Goal: Find specific page/section: Find specific page/section

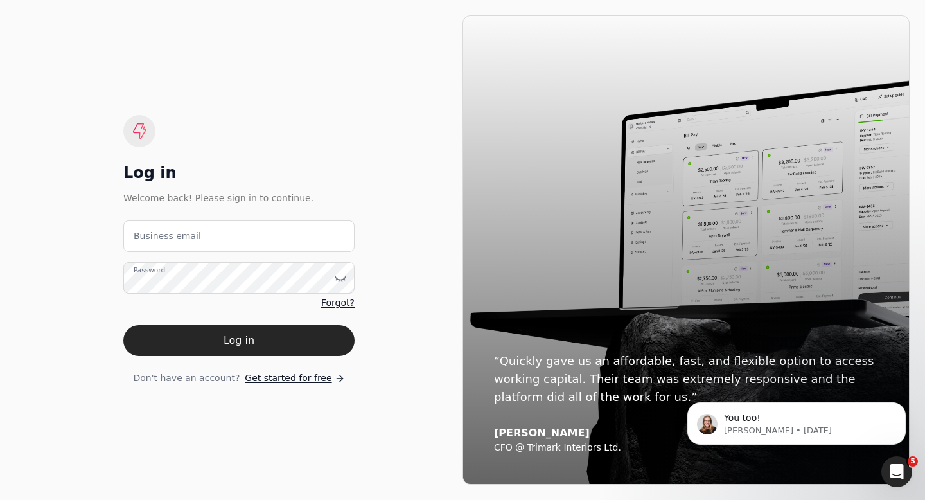
click at [152, 236] on label "Business email" at bounding box center [167, 235] width 67 height 13
click at [152, 236] on email "Business email" at bounding box center [238, 235] width 231 height 31
type email "[EMAIL_ADDRESS][DOMAIN_NAME]"
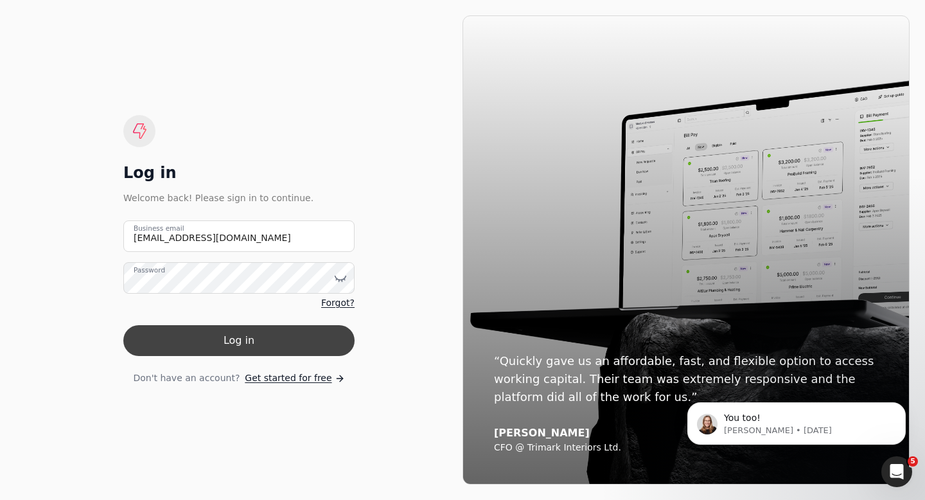
click at [216, 335] on button "Log in" at bounding box center [238, 340] width 231 height 31
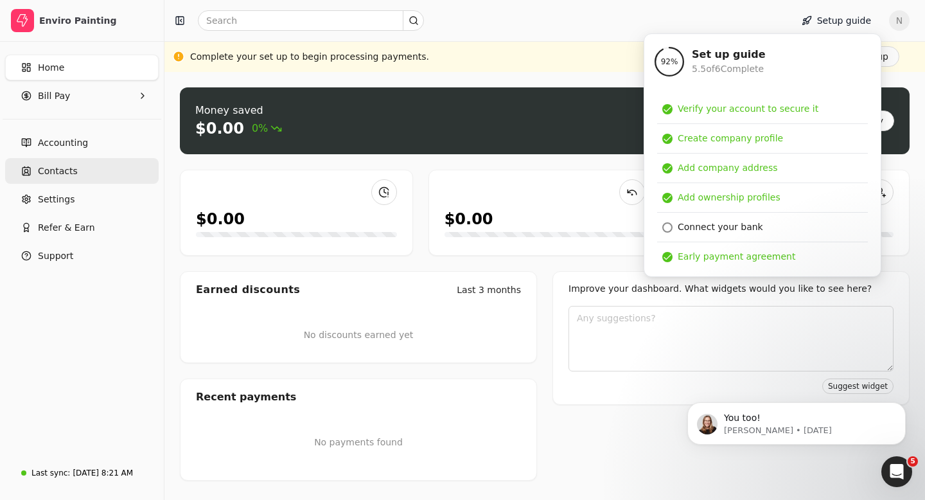
click at [62, 172] on span "Contacts" at bounding box center [58, 170] width 40 height 13
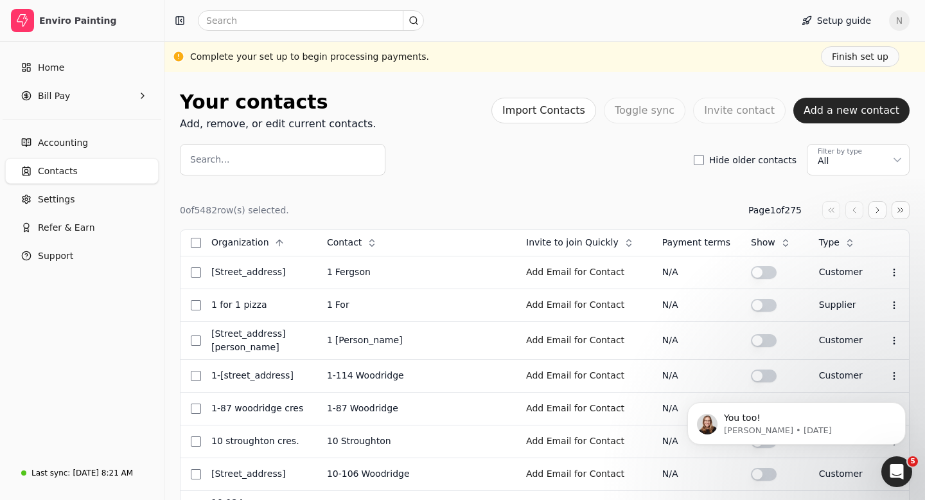
click at [209, 158] on label "Search..." at bounding box center [209, 159] width 39 height 13
click at [209, 158] on input "Search..." at bounding box center [283, 159] width 206 height 31
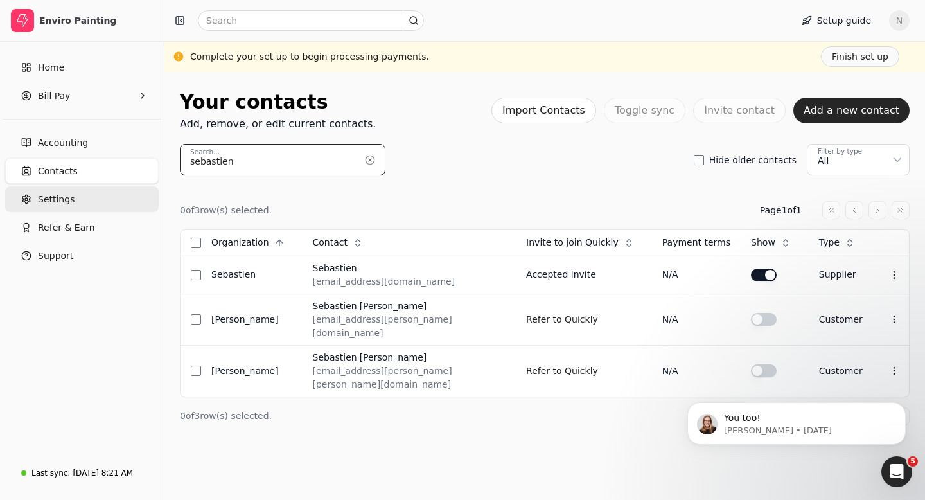
type input "sebastien"
click at [73, 202] on link "Settings" at bounding box center [82, 199] width 154 height 26
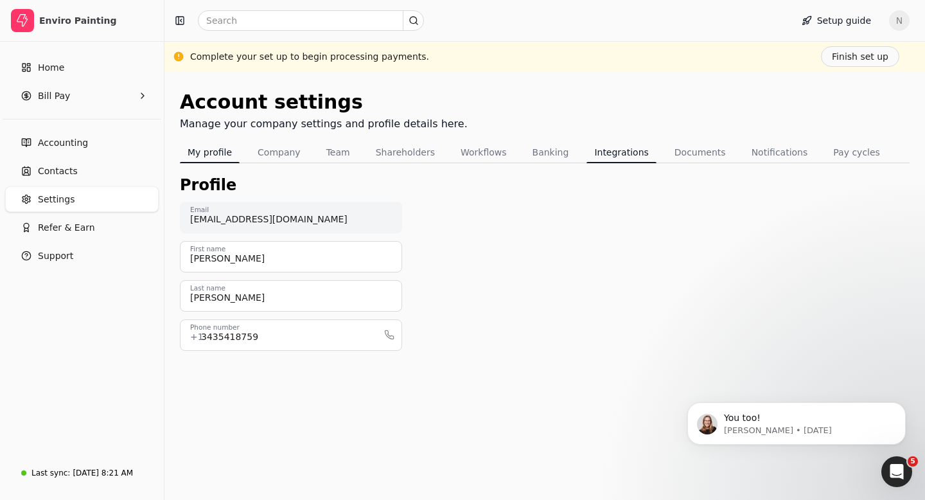
click at [599, 151] on button "Integrations" at bounding box center [620, 152] width 69 height 21
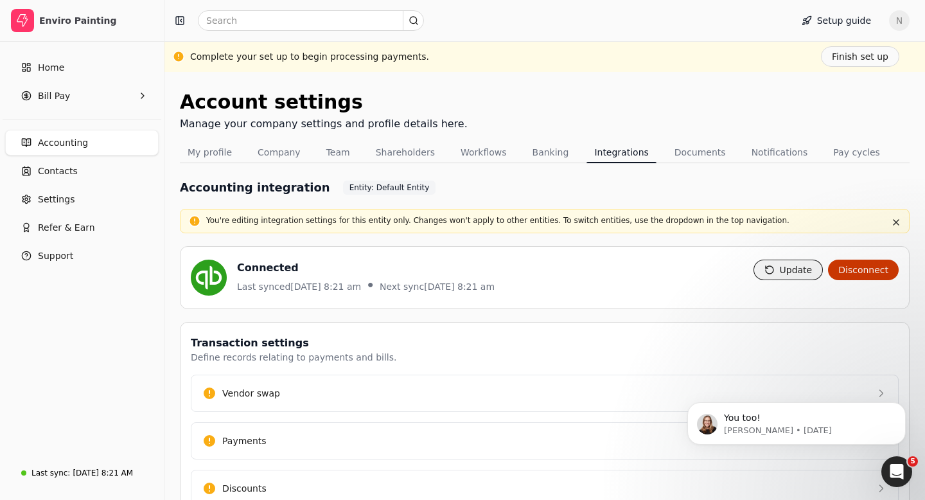
click at [803, 272] on button "Update" at bounding box center [788, 269] width 70 height 21
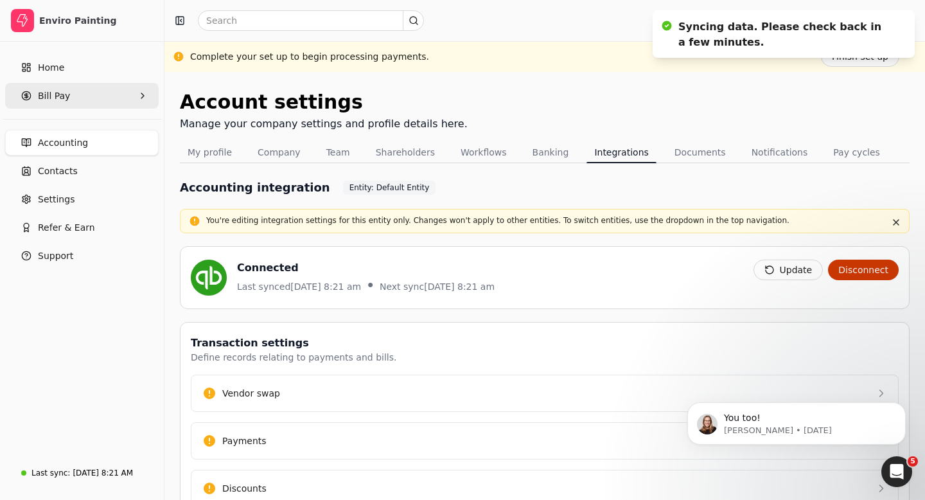
click at [54, 94] on span "Bill Pay" at bounding box center [54, 95] width 32 height 13
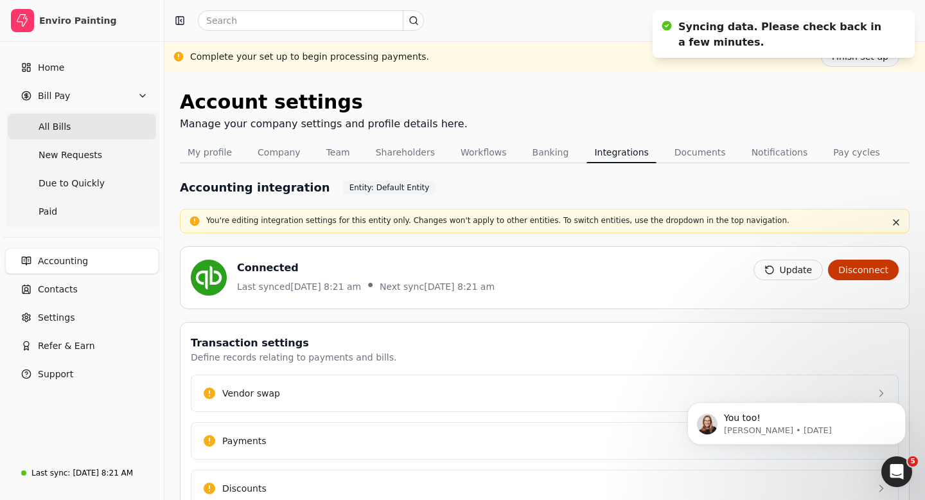
click at [72, 128] on Bills "All Bills" at bounding box center [82, 127] width 148 height 26
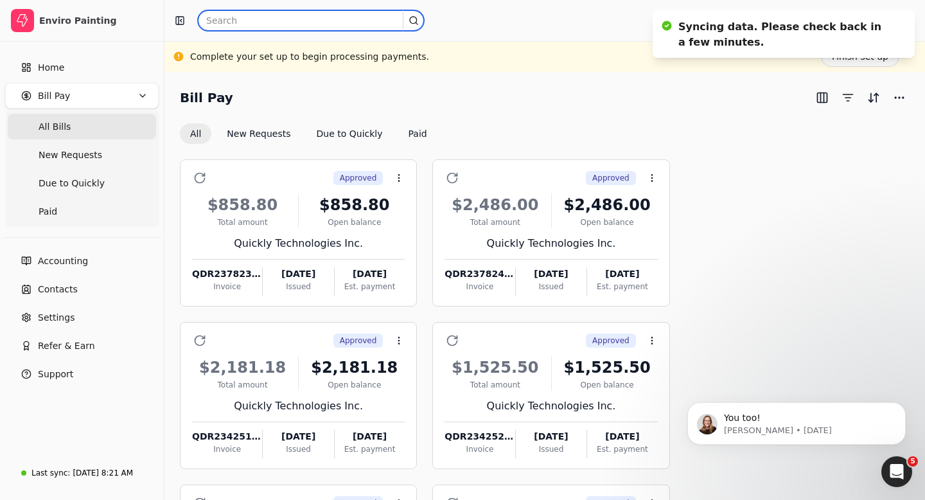
click at [229, 20] on input "text" at bounding box center [311, 20] width 226 height 21
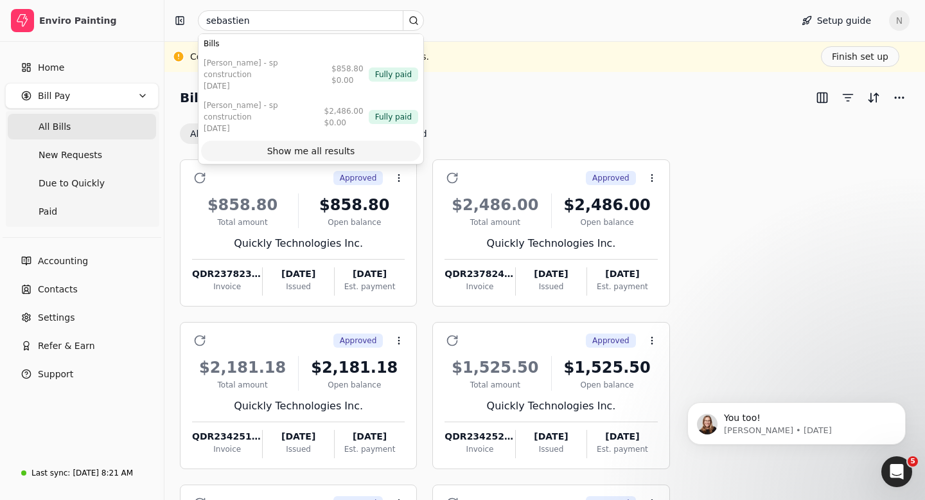
click at [284, 145] on div "Show me all results" at bounding box center [311, 151] width 88 height 13
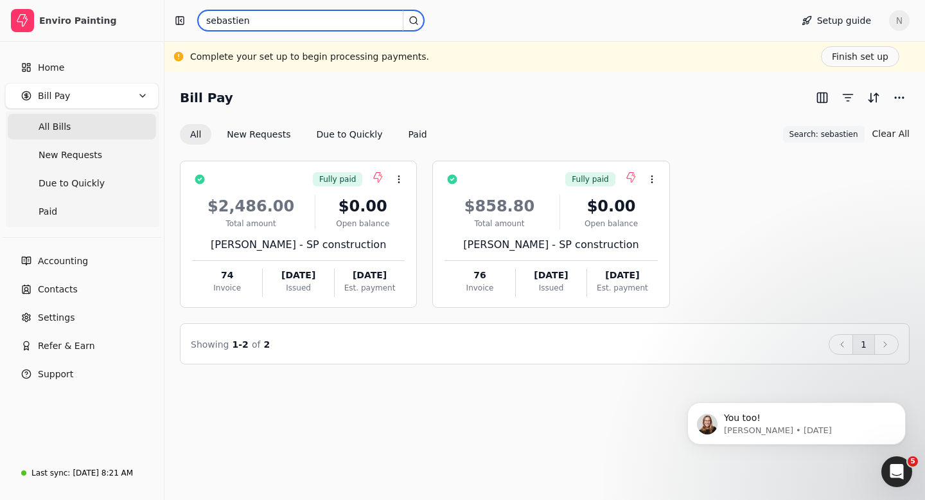
click at [256, 13] on input "sebastien" at bounding box center [311, 20] width 226 height 21
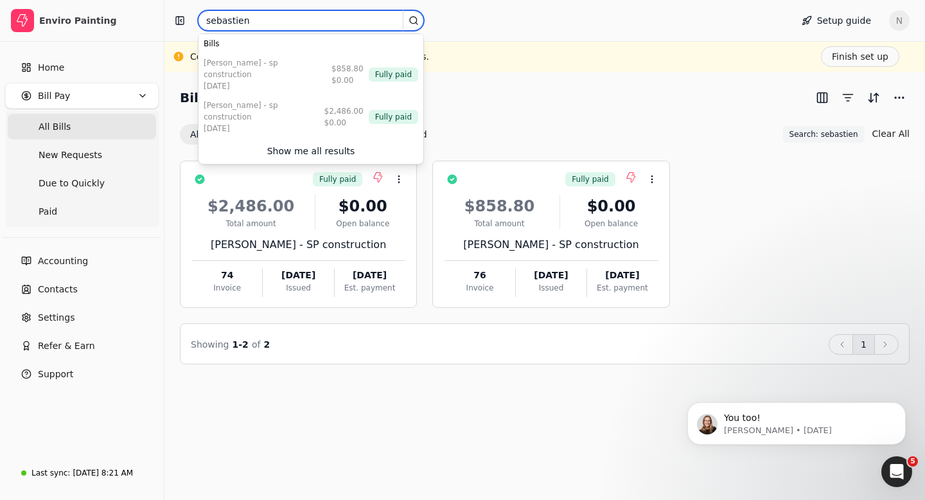
click at [272, 29] on input "sebastien" at bounding box center [311, 20] width 226 height 21
type input "s"
type input "Sebastien"
